Goal: Transaction & Acquisition: Purchase product/service

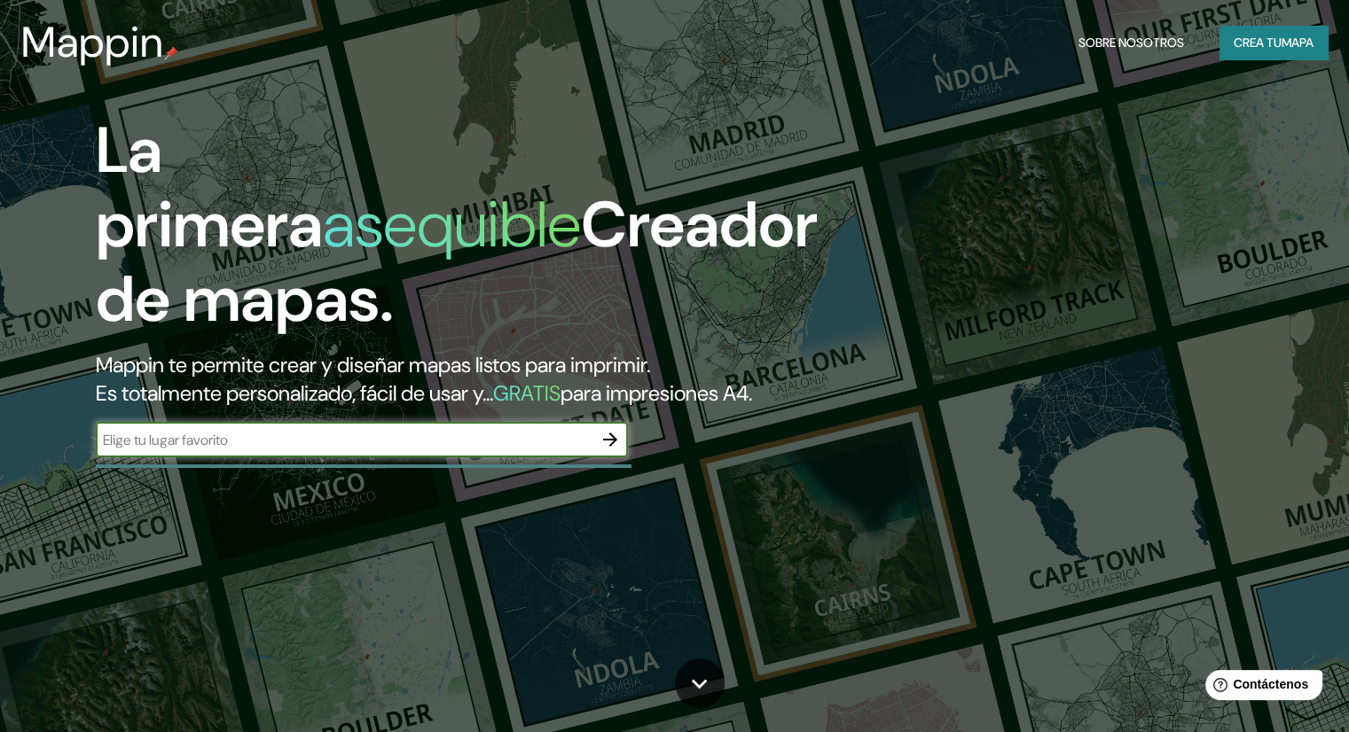
click at [319, 450] on input "text" at bounding box center [344, 440] width 497 height 20
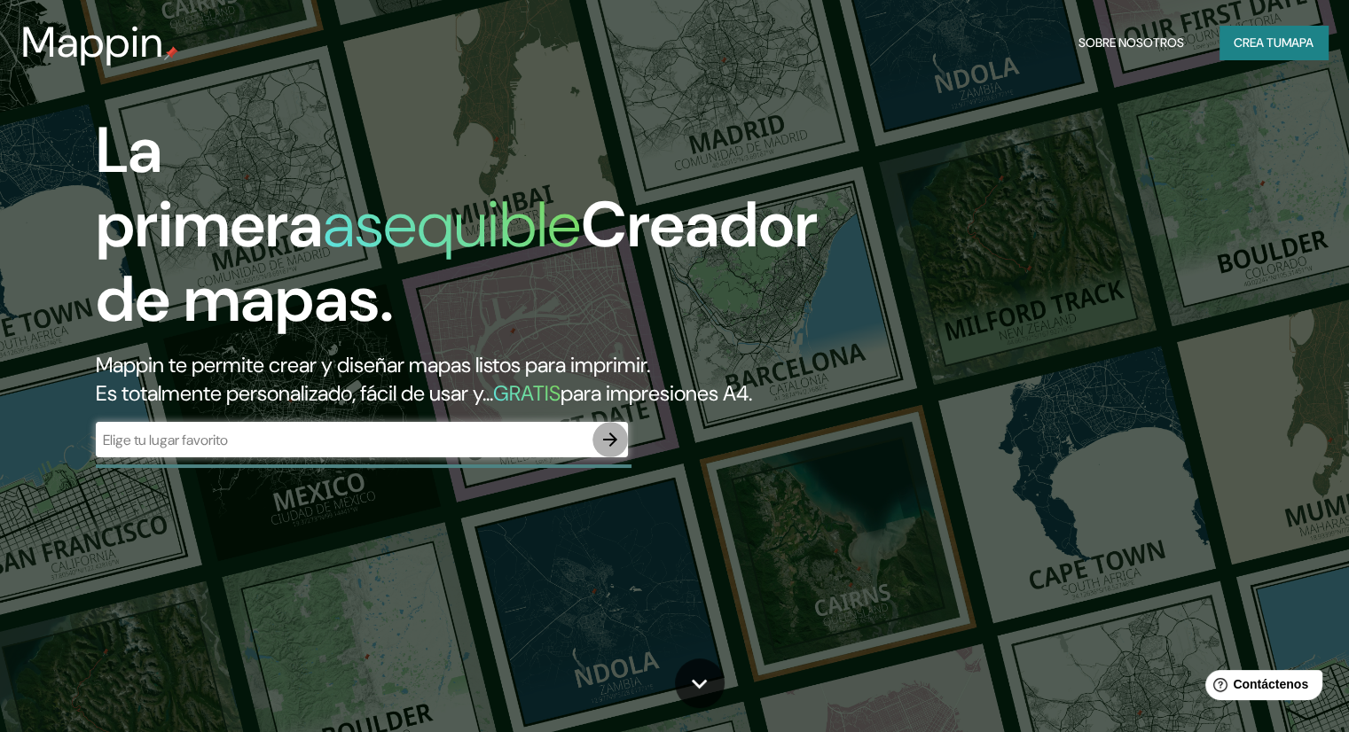
click at [607, 450] on icon "button" at bounding box center [609, 439] width 21 height 21
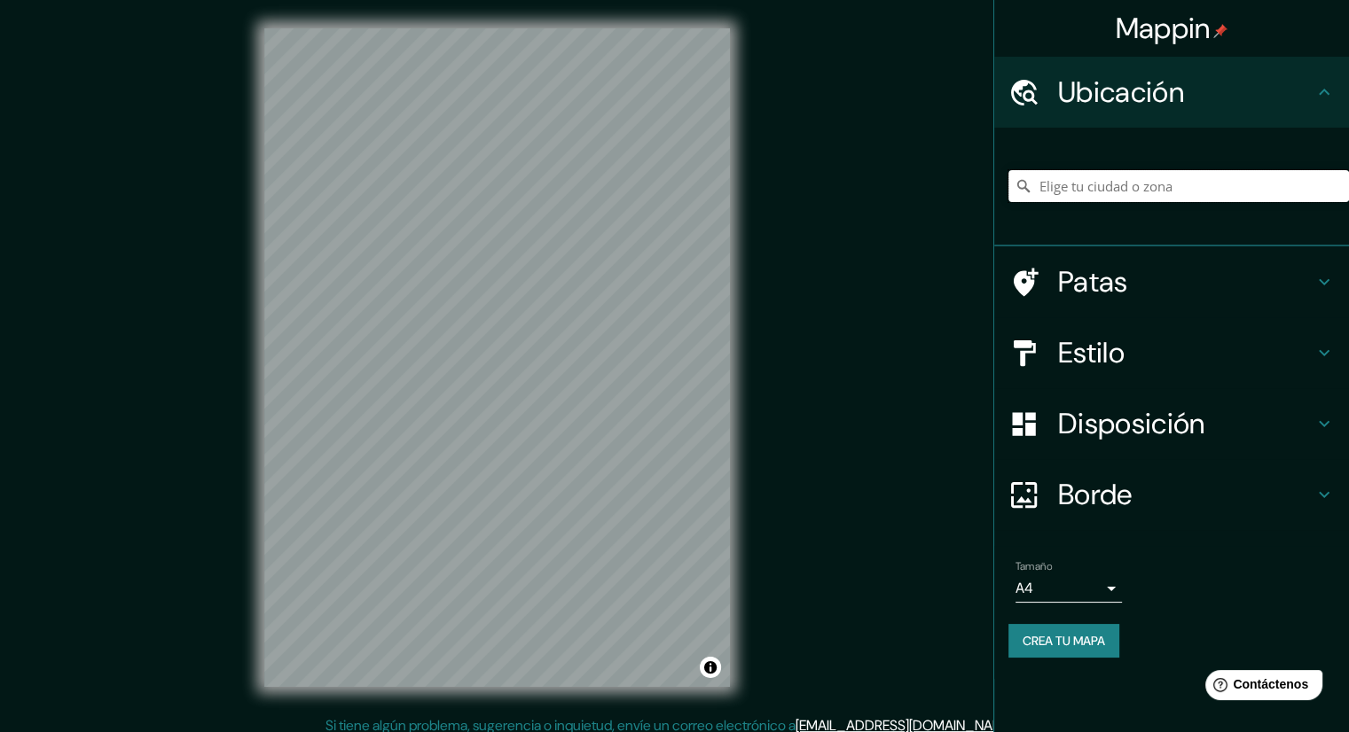
click at [1131, 191] on input "Elige tu ciudad o zona" at bounding box center [1178, 186] width 341 height 32
type input "[PERSON_NAME], [PERSON_NAME][GEOGRAPHIC_DATA], [GEOGRAPHIC_DATA]"
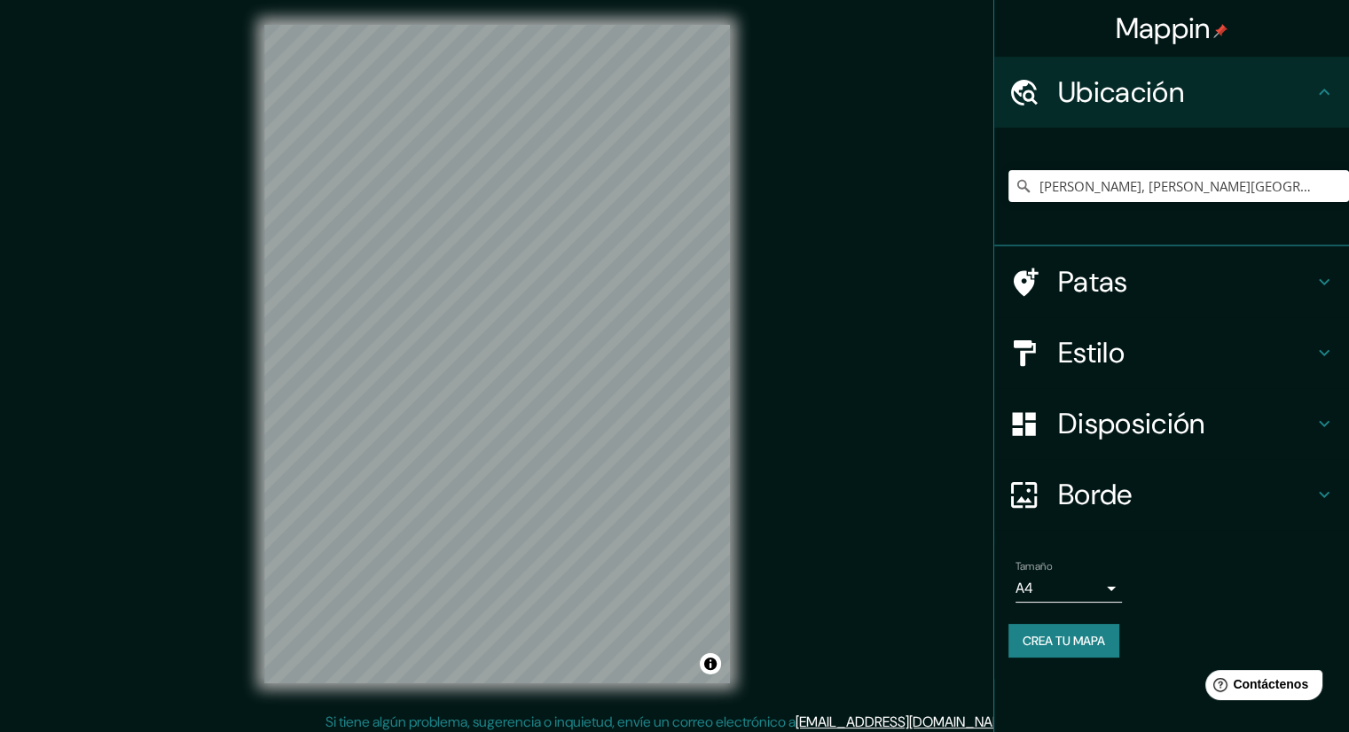
scroll to position [12, 0]
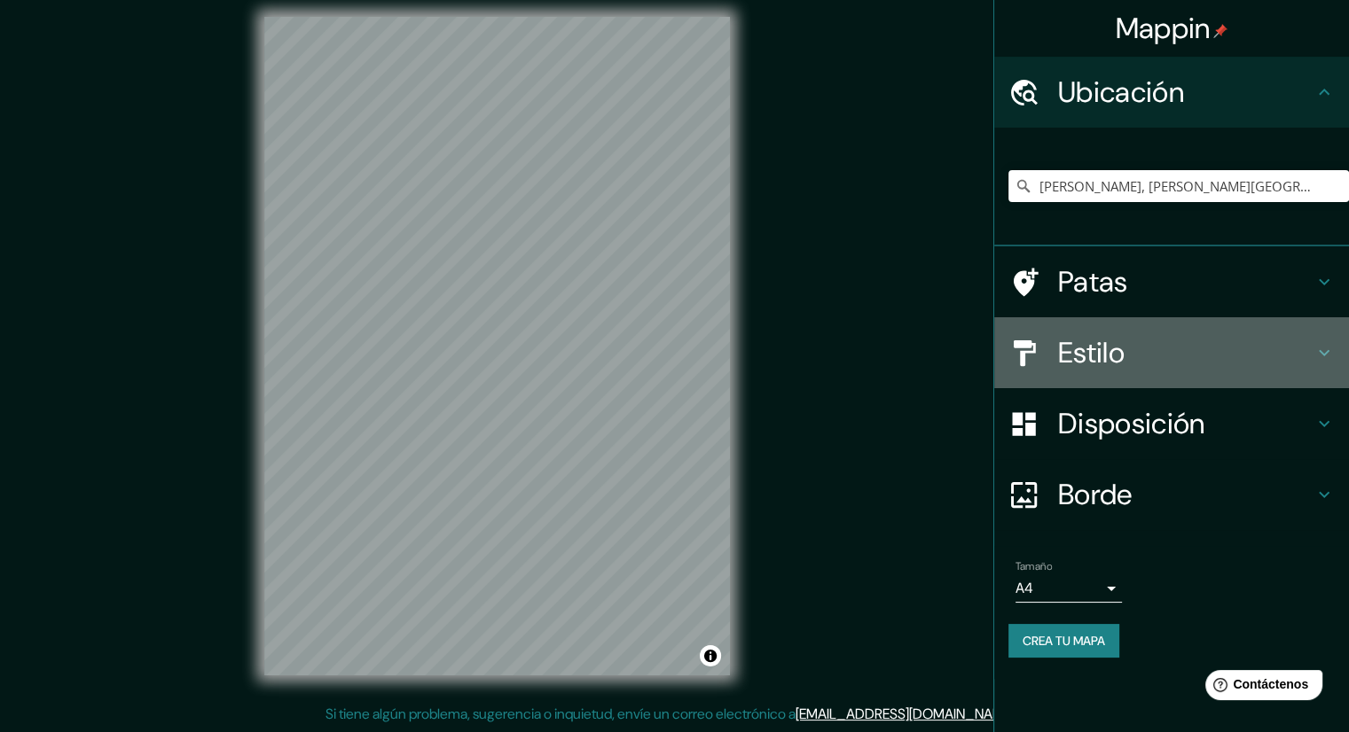
click at [1164, 342] on h4 "Estilo" at bounding box center [1185, 352] width 255 height 35
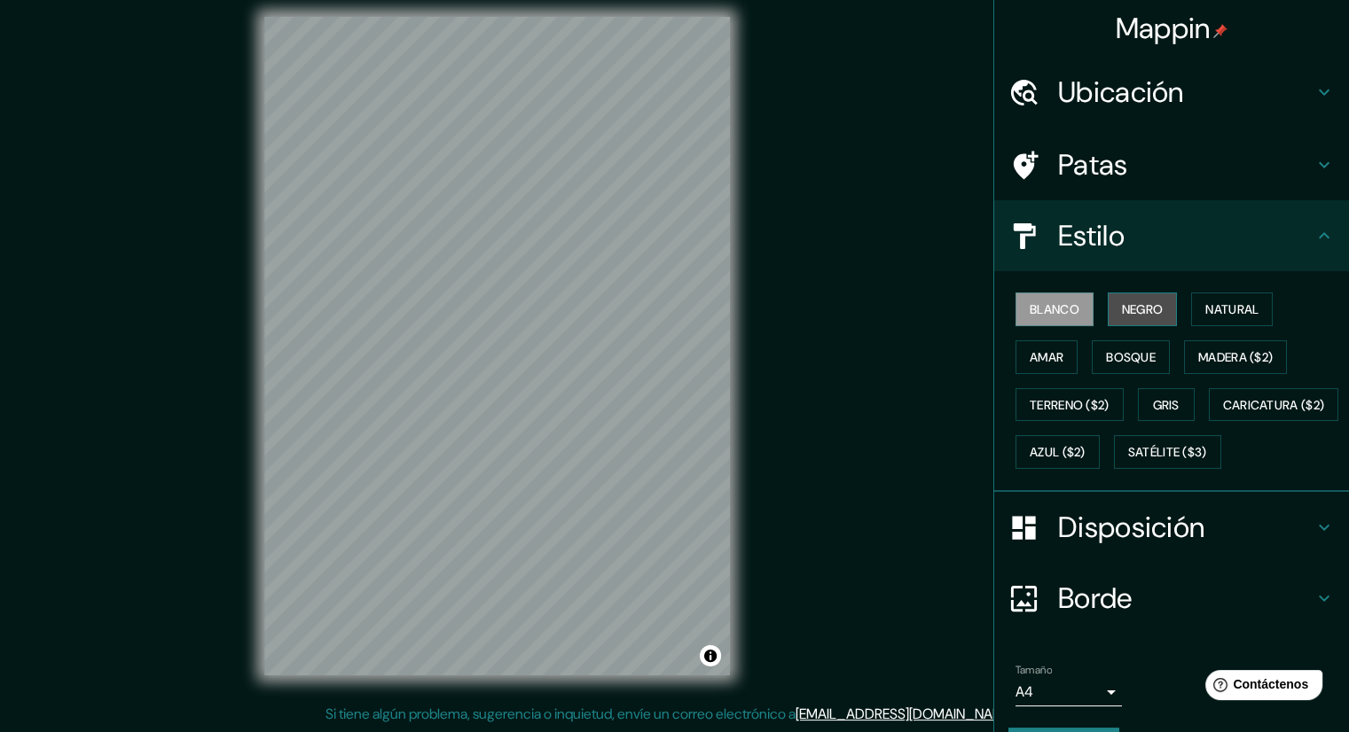
click at [1142, 317] on font "Negro" at bounding box center [1143, 309] width 42 height 23
click at [1191, 314] on button "Natural" at bounding box center [1232, 310] width 82 height 34
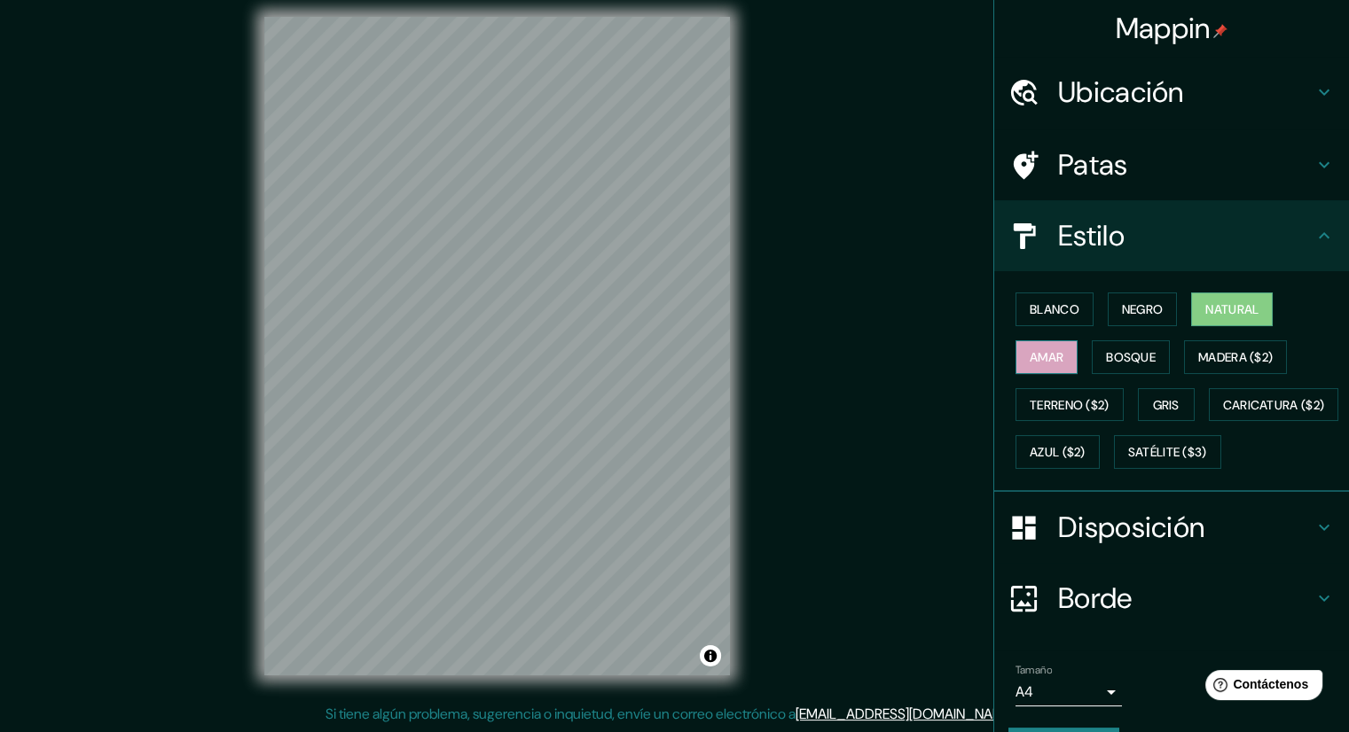
click at [1053, 348] on button "Amar" at bounding box center [1046, 358] width 62 height 34
click at [1110, 358] on font "Bosque" at bounding box center [1131, 357] width 50 height 16
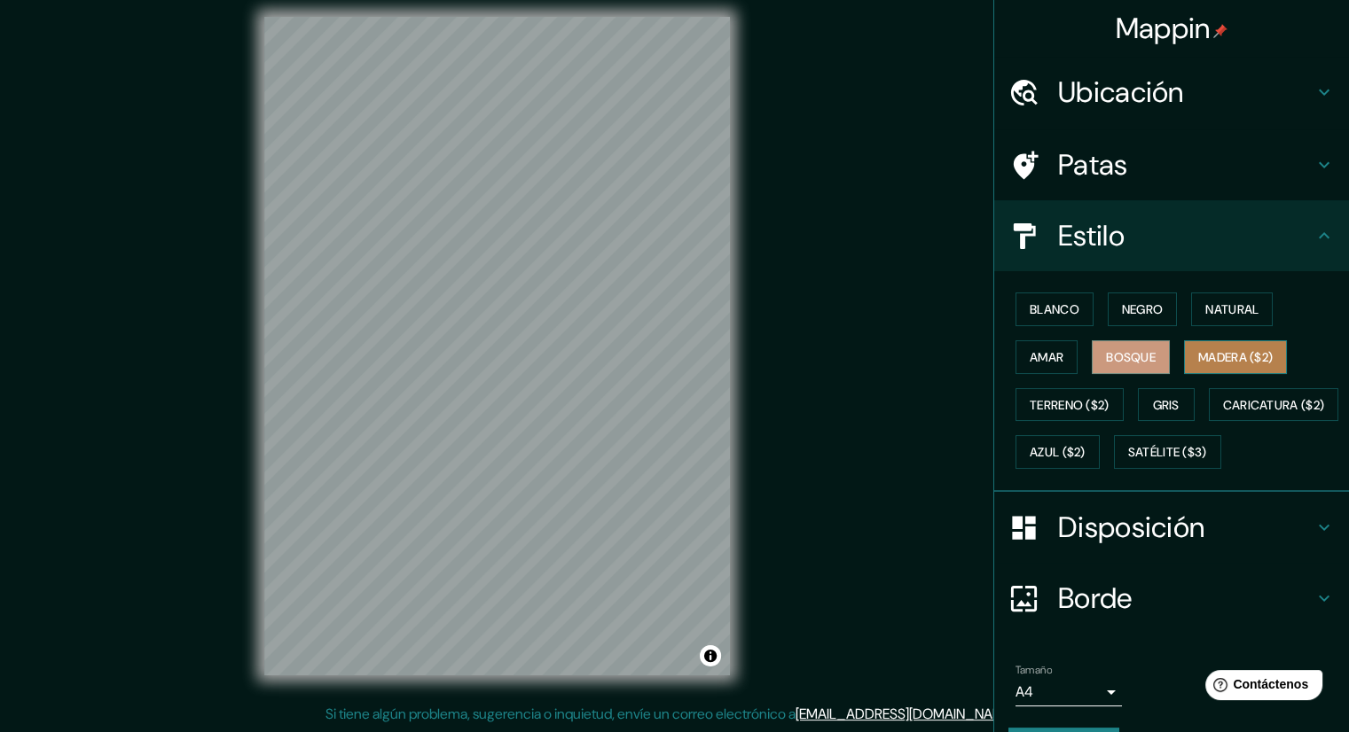
click at [1201, 359] on font "Madera ($2)" at bounding box center [1235, 357] width 74 height 16
drag, startPoint x: 1074, startPoint y: 390, endPoint x: 1088, endPoint y: 393, distance: 14.4
click at [1074, 391] on button "Terreno ($2)" at bounding box center [1069, 405] width 108 height 34
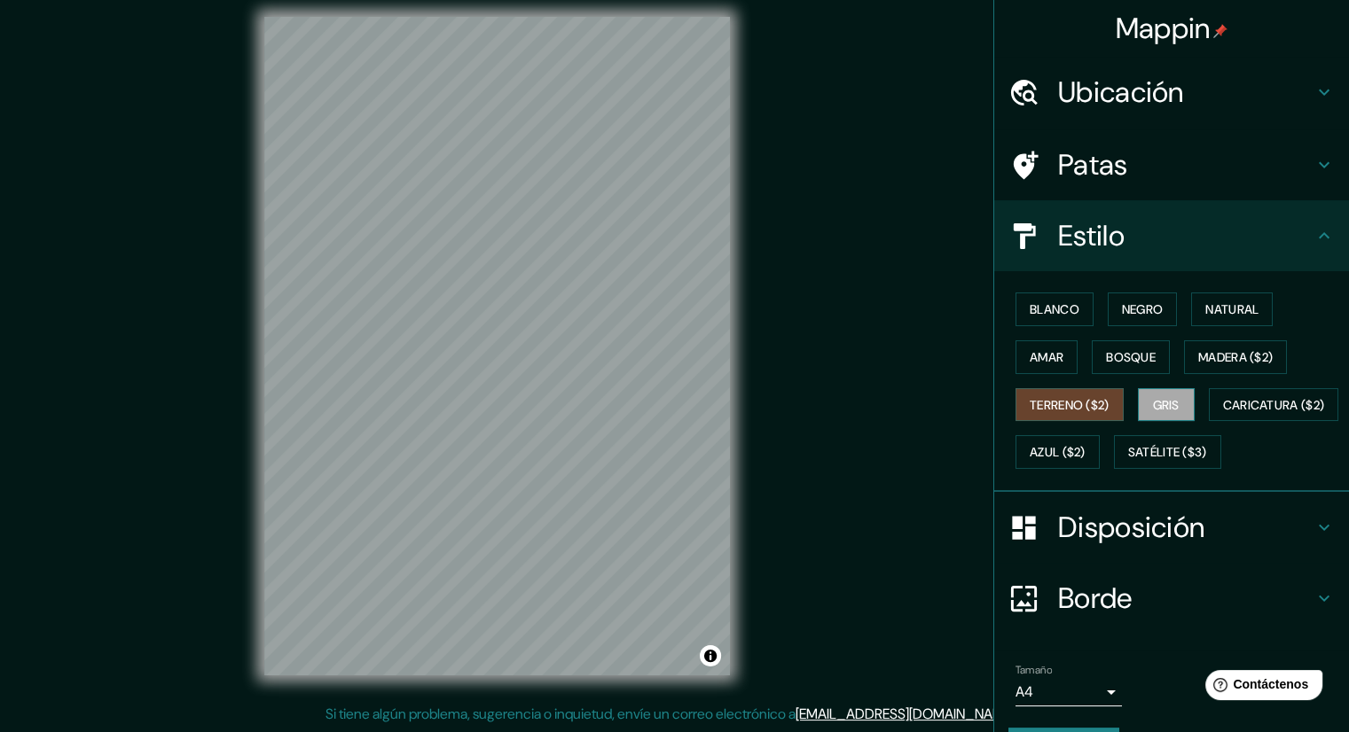
click at [1153, 399] on font "Gris" at bounding box center [1166, 405] width 27 height 16
click at [1075, 402] on font "Terreno ($2)" at bounding box center [1069, 405] width 80 height 16
click at [1209, 422] on button "Caricatura ($2)" at bounding box center [1274, 405] width 130 height 34
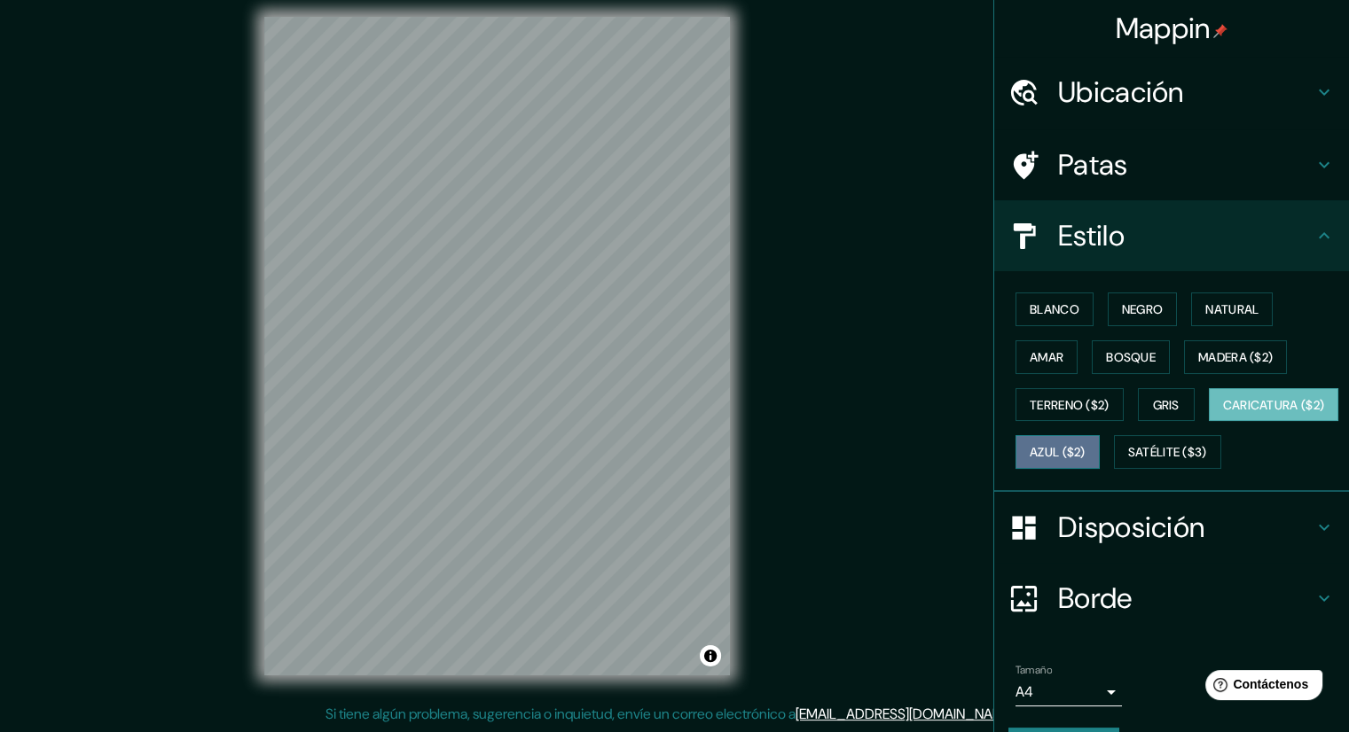
click at [1085, 451] on font "Azul ($2)" at bounding box center [1057, 453] width 56 height 16
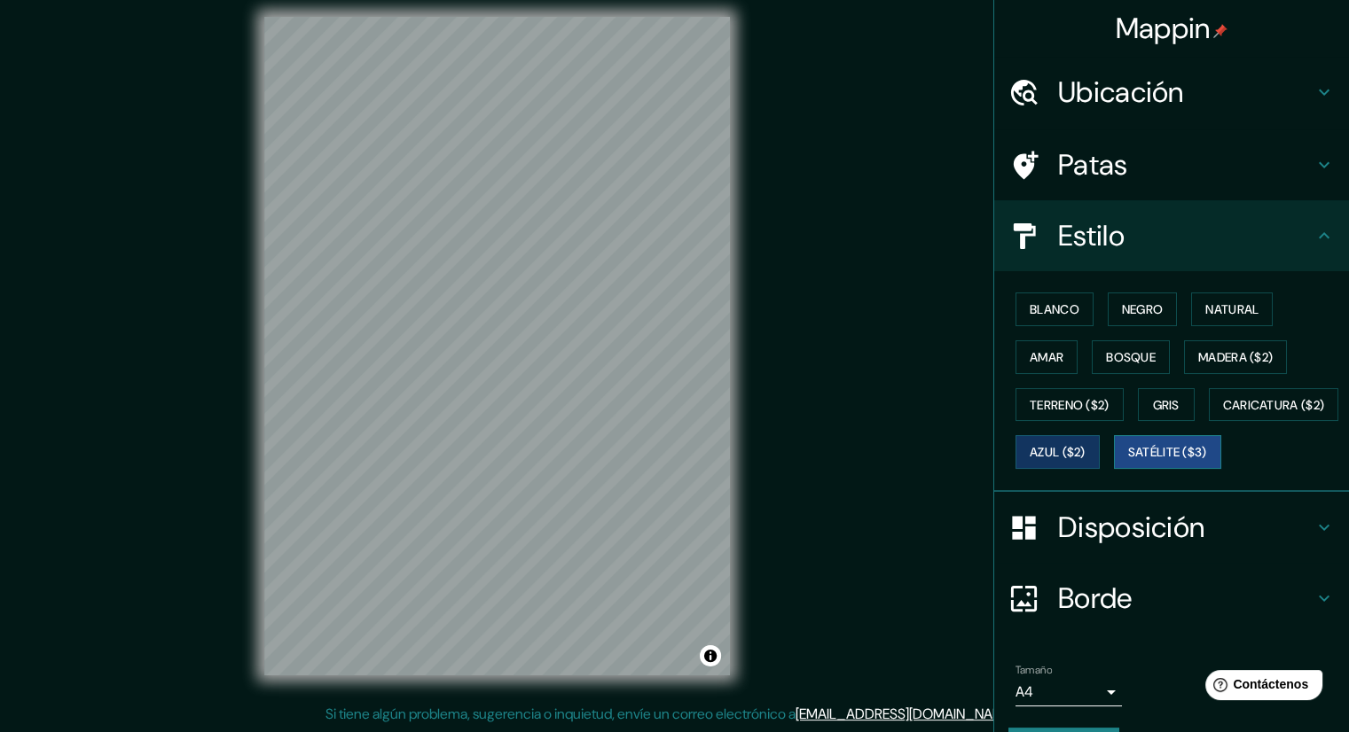
click at [1128, 461] on font "Satélite ($3)" at bounding box center [1167, 453] width 79 height 16
click at [1048, 317] on font "Blanco" at bounding box center [1054, 309] width 50 height 23
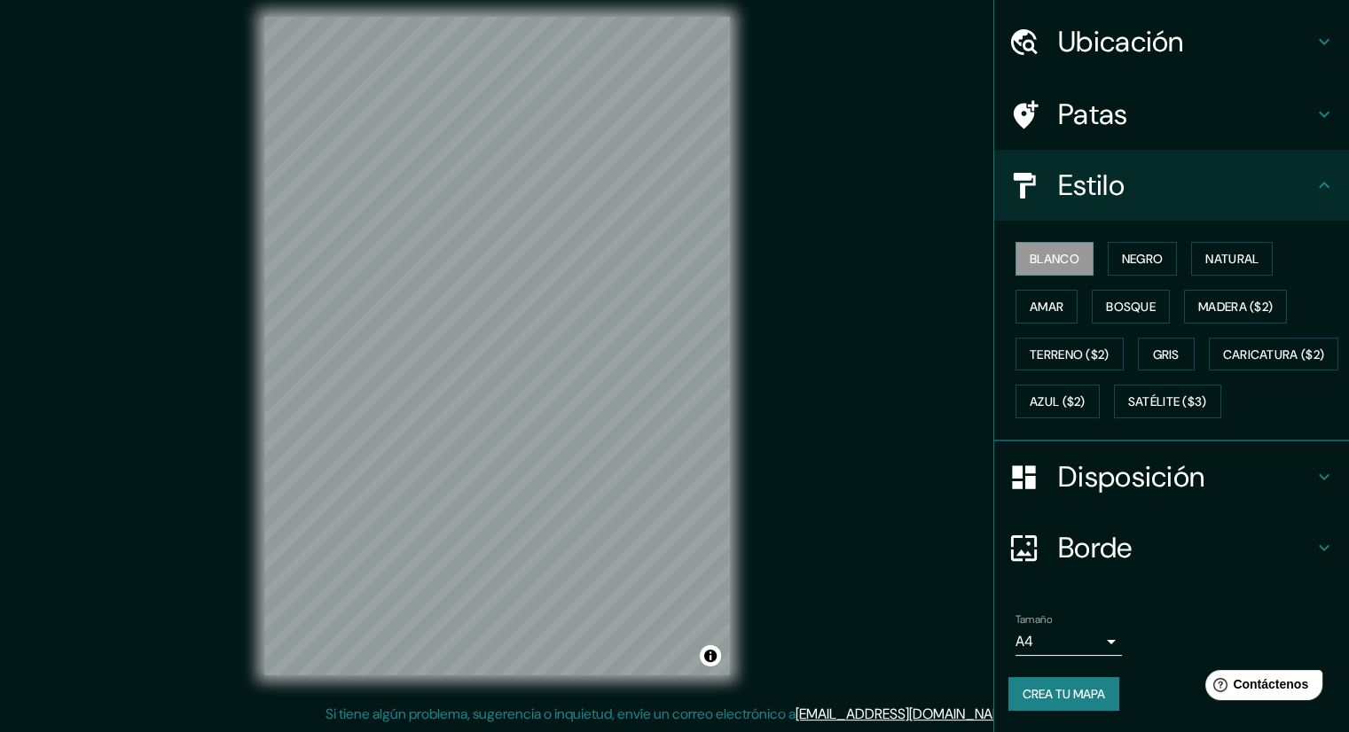
scroll to position [94, 0]
click at [1100, 446] on div "Disposición" at bounding box center [1171, 477] width 355 height 71
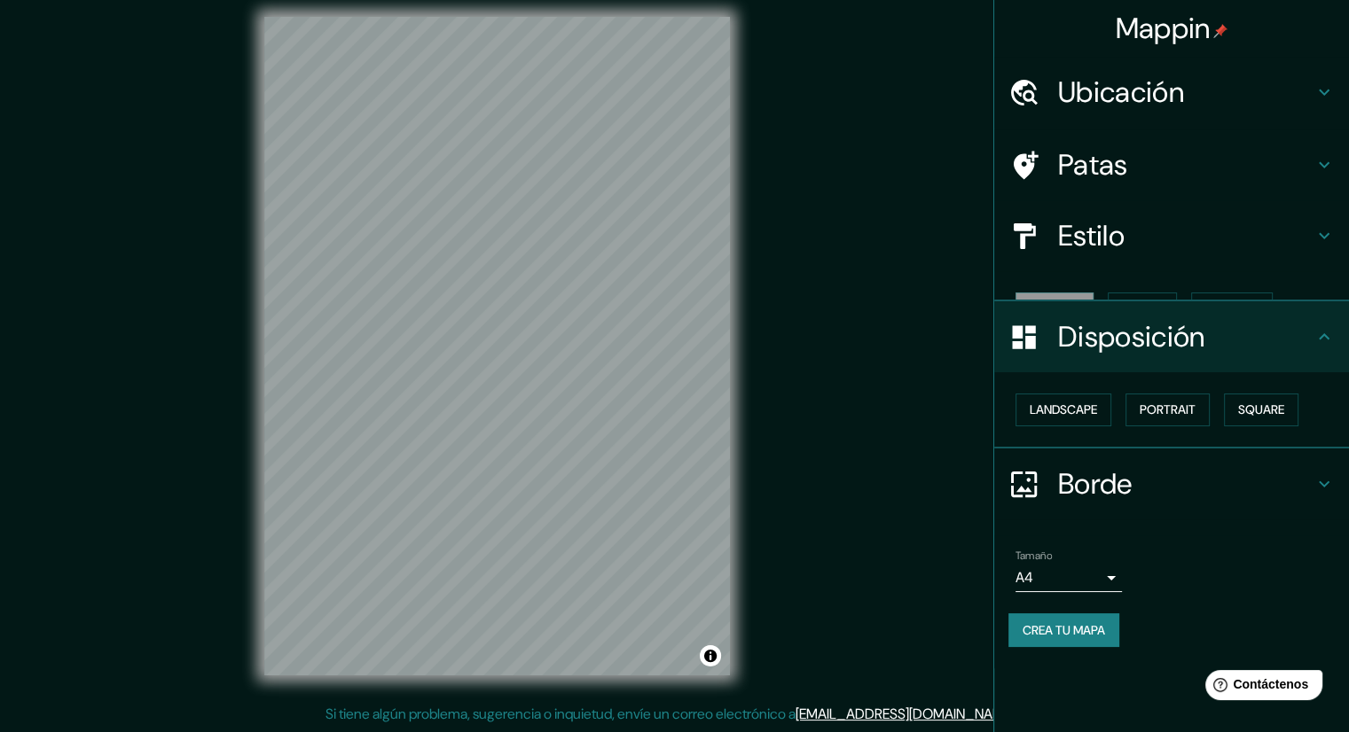
scroll to position [0, 0]
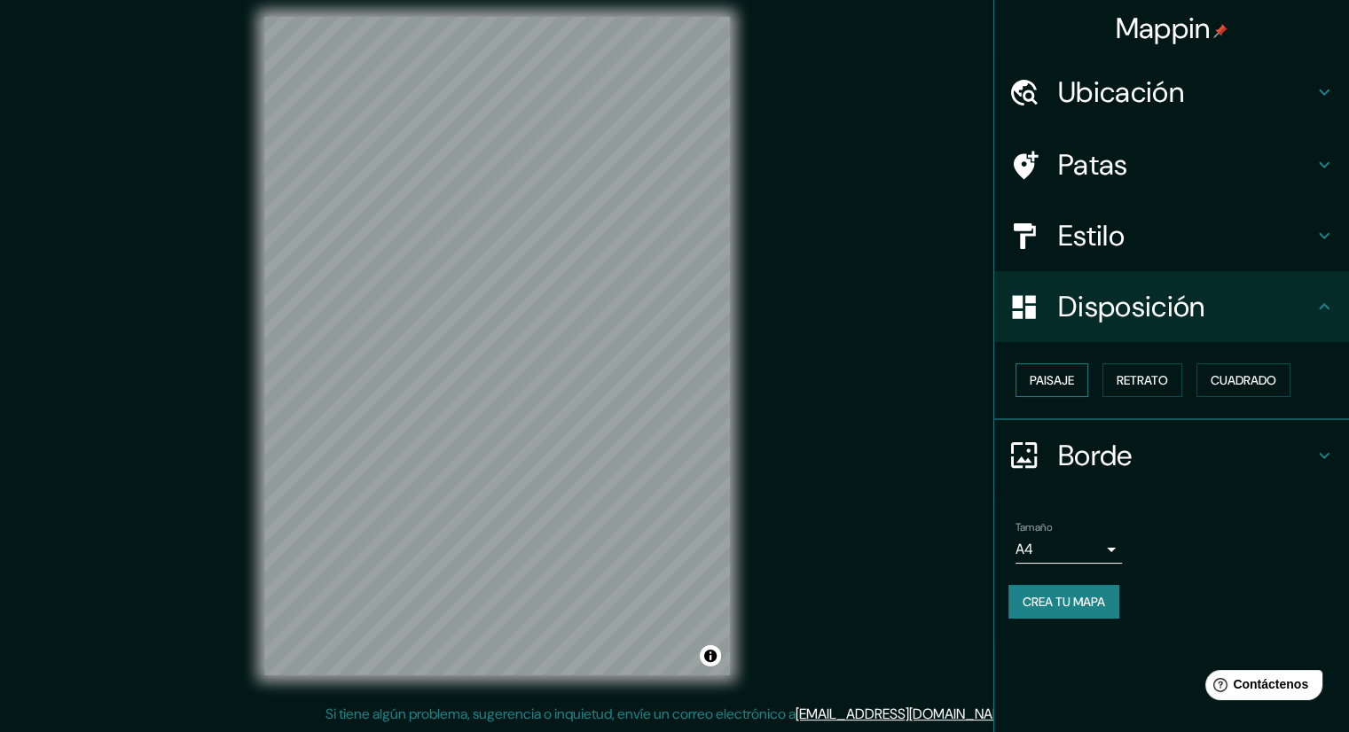
click at [1077, 390] on button "Paisaje" at bounding box center [1051, 381] width 73 height 34
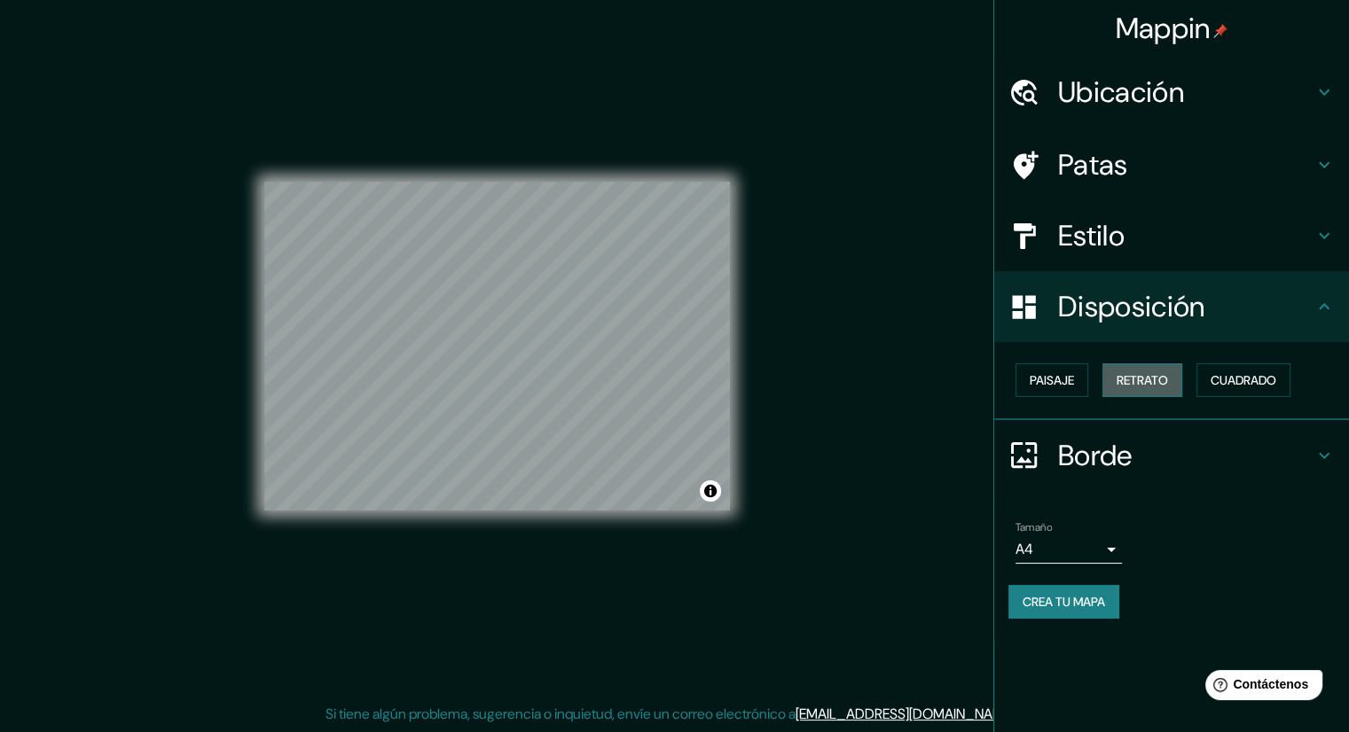
click at [1120, 384] on font "Retrato" at bounding box center [1141, 380] width 51 height 16
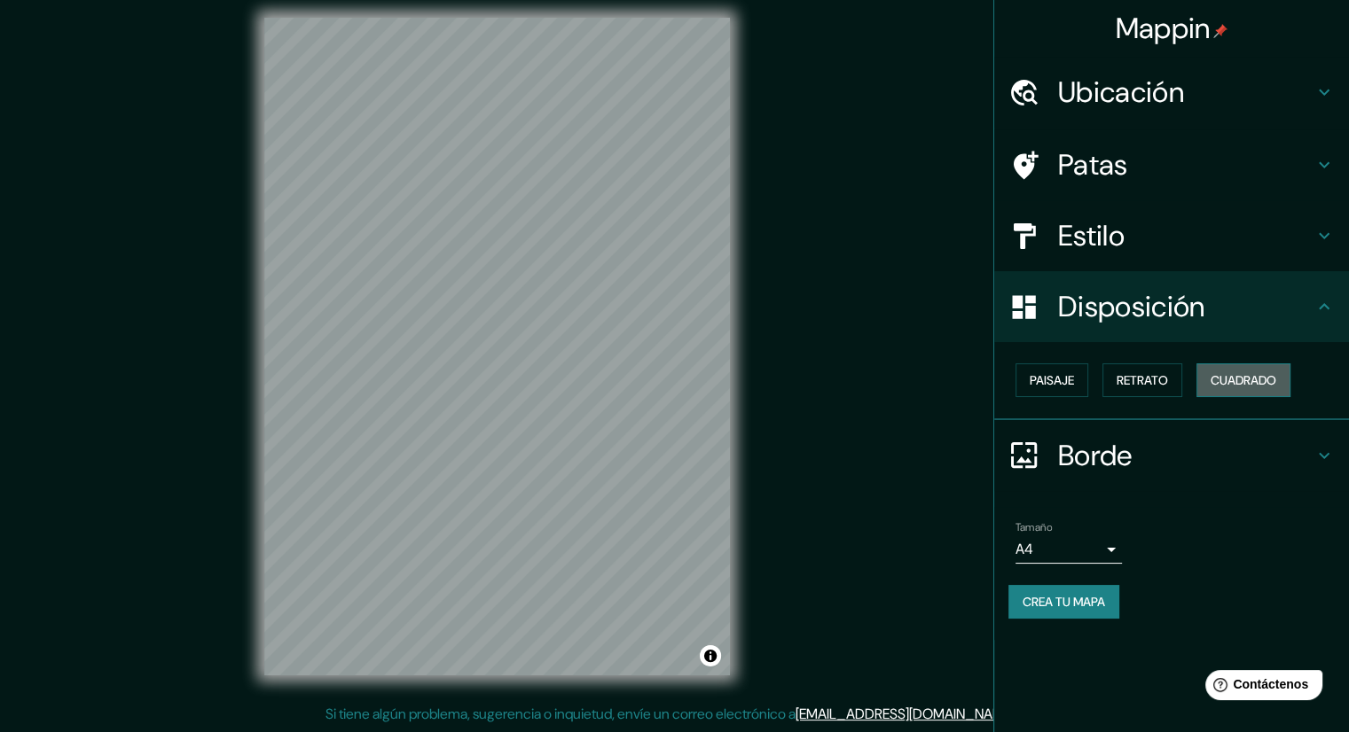
click at [1212, 383] on button "Cuadrado" at bounding box center [1243, 381] width 94 height 34
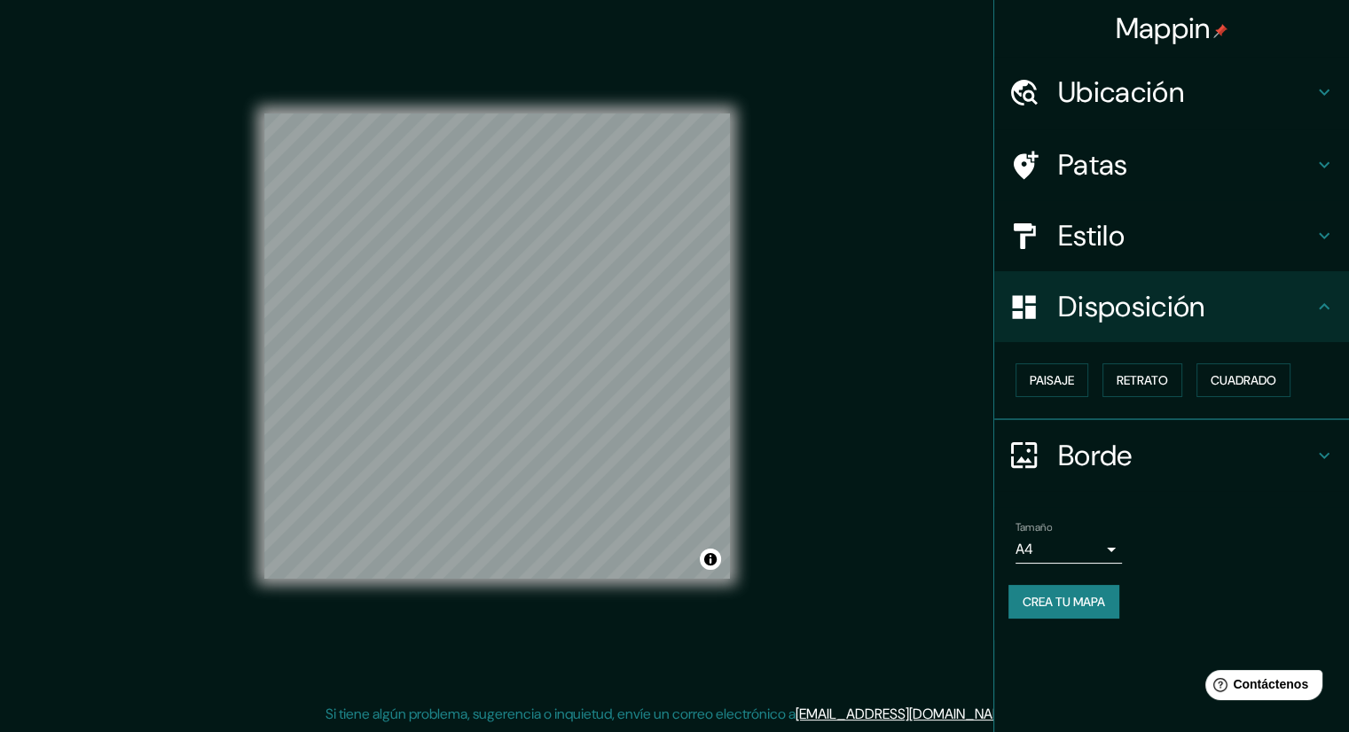
click at [1111, 462] on font "Borde" at bounding box center [1095, 455] width 74 height 37
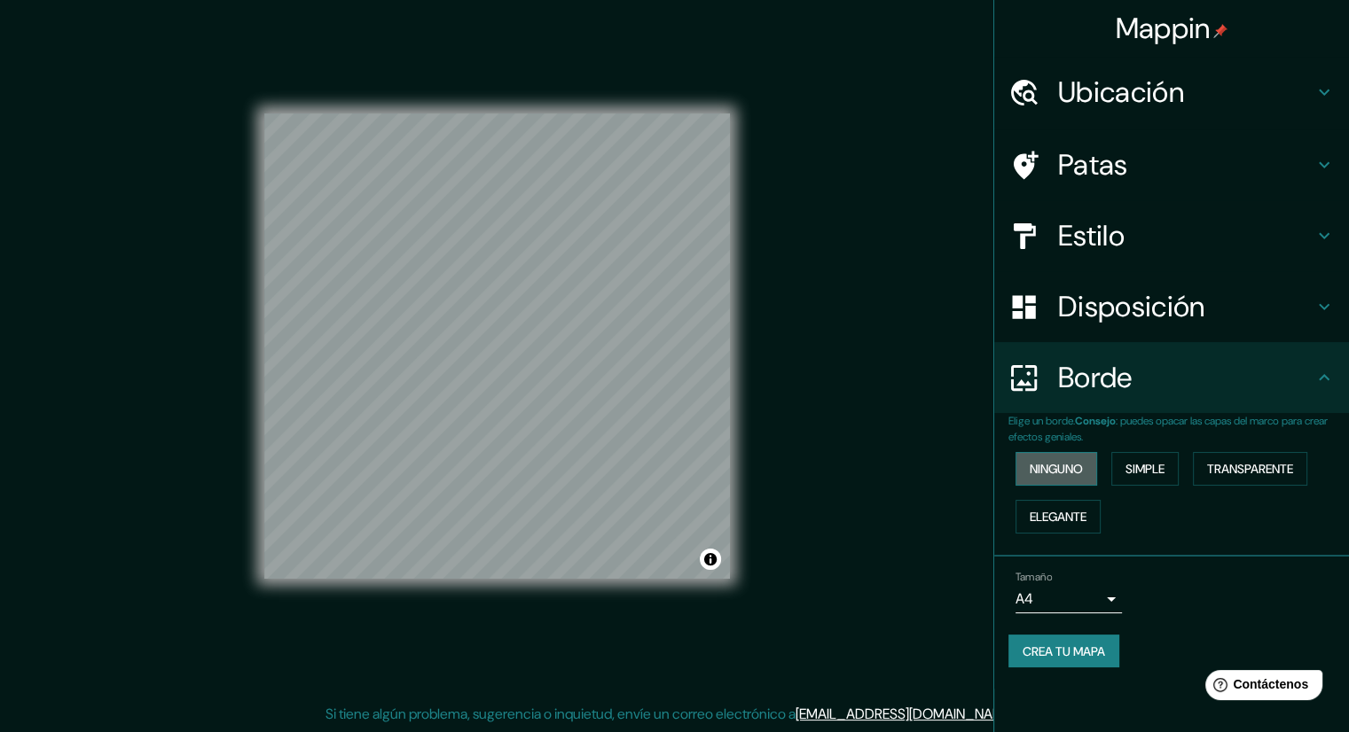
click at [1071, 458] on font "Ninguno" at bounding box center [1055, 469] width 53 height 23
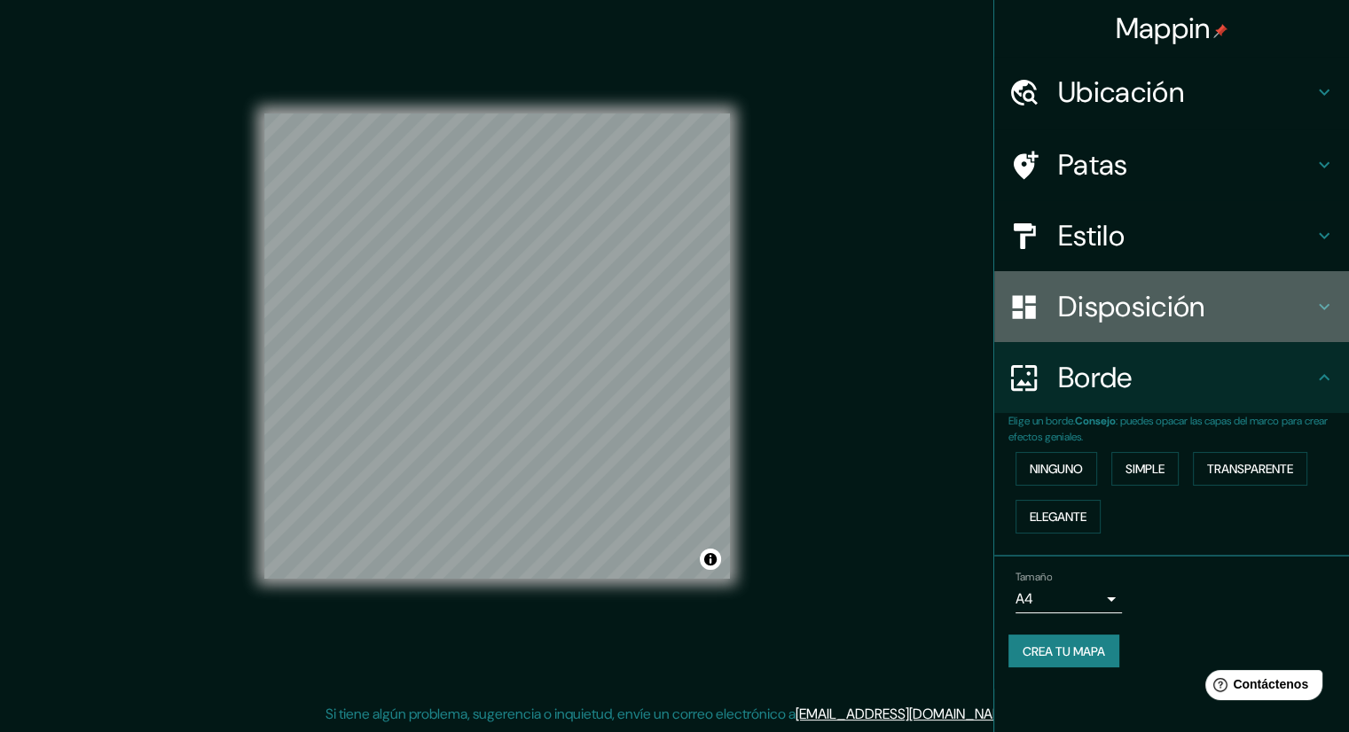
click at [1105, 298] on font "Disposición" at bounding box center [1131, 306] width 146 height 37
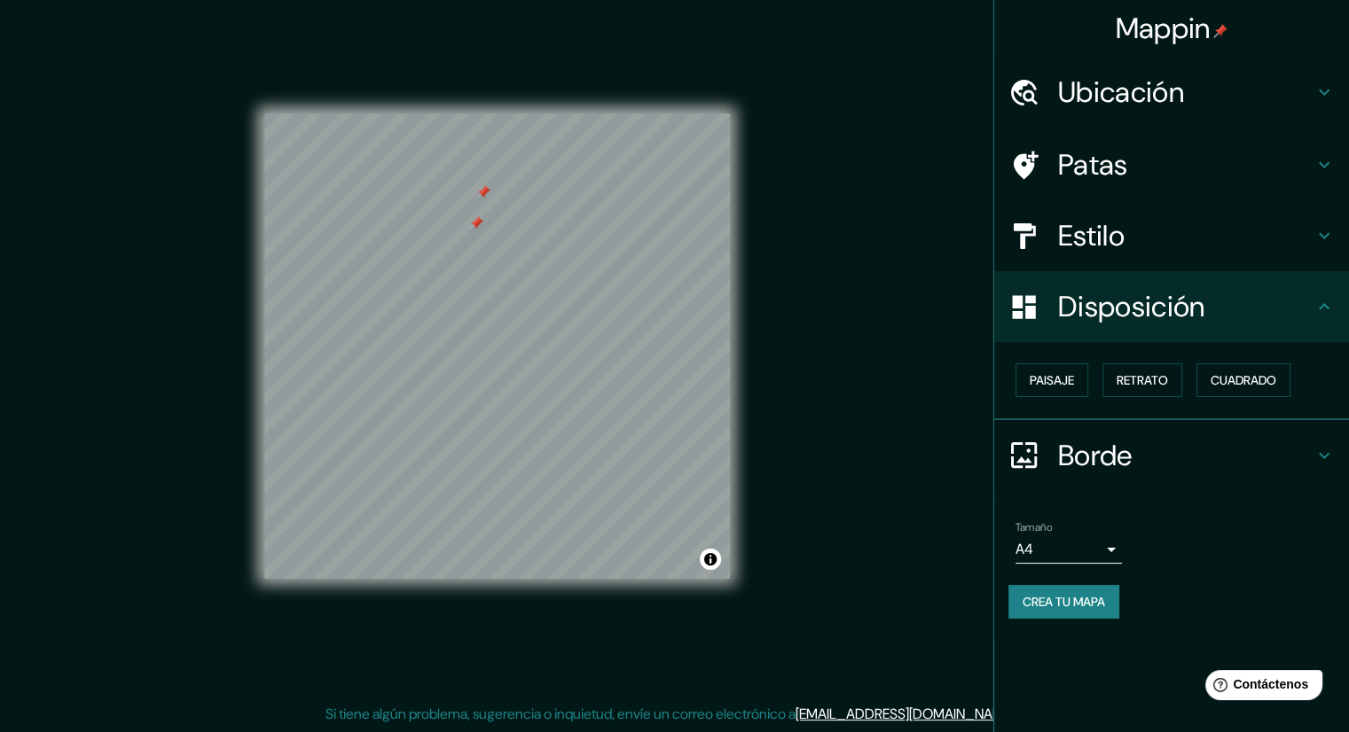
click at [868, 486] on div "Mappin Ubicación [PERSON_NAME], [PERSON_NAME][GEOGRAPHIC_DATA], [GEOGRAPHIC_DAT…" at bounding box center [674, 360] width 1349 height 744
